Goal: Ask a question

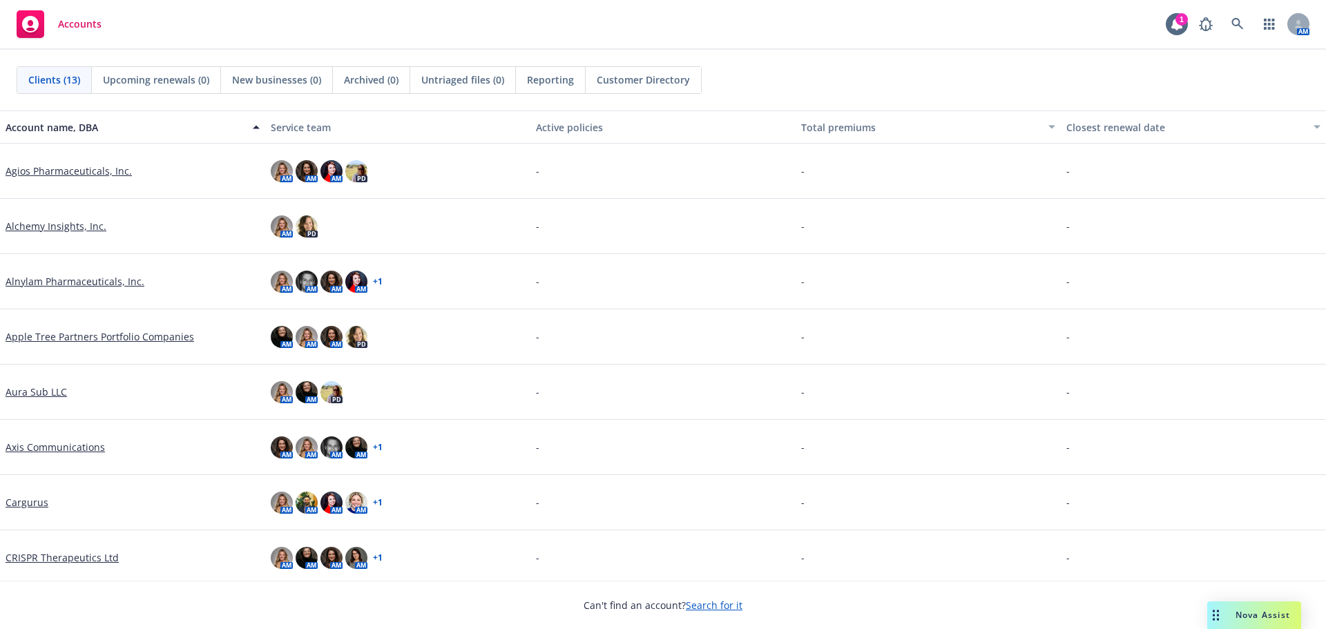
click at [1211, 614] on div "Drag to move" at bounding box center [1216, 616] width 17 height 28
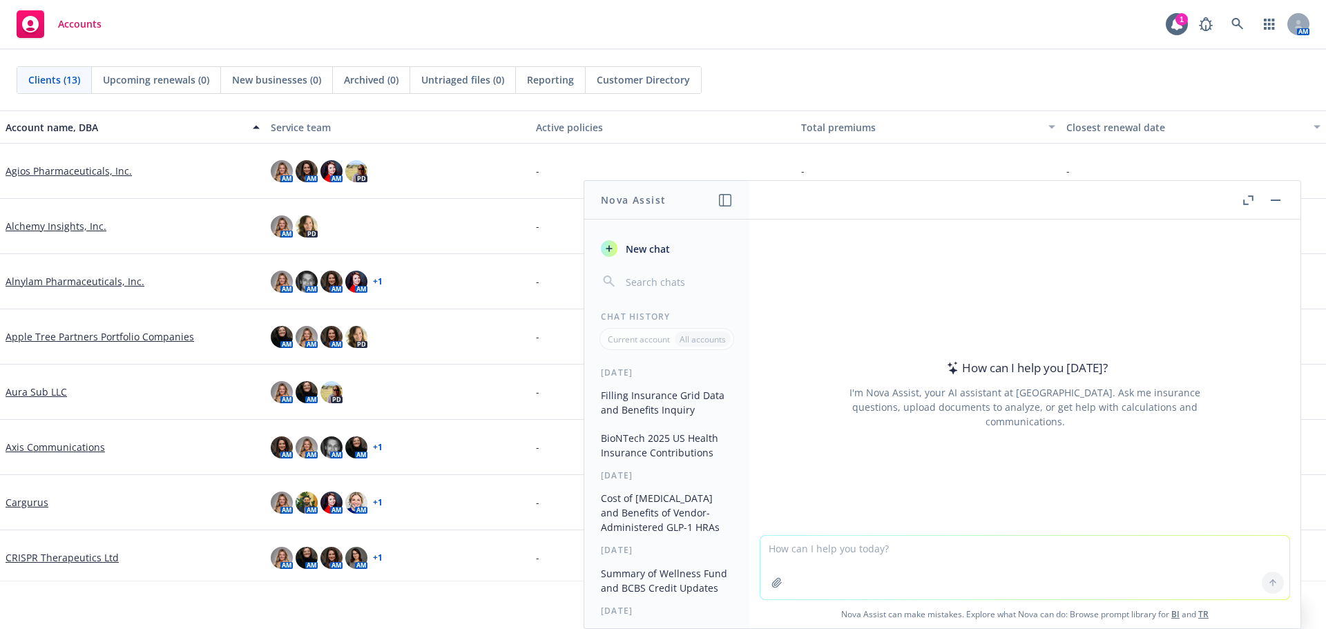
click at [988, 547] on textarea at bounding box center [1025, 568] width 529 height 64
type textarea "should imputed income apply to ex-spouses"
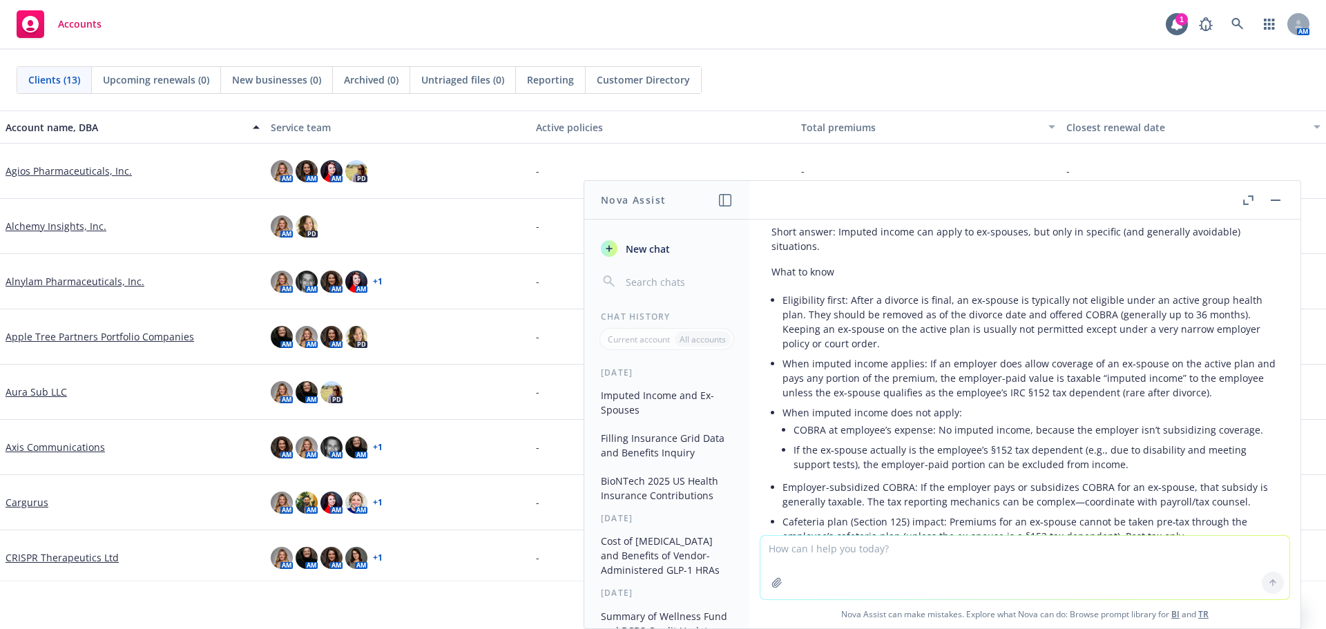
scroll to position [69, 0]
